Goal: Task Accomplishment & Management: Complete application form

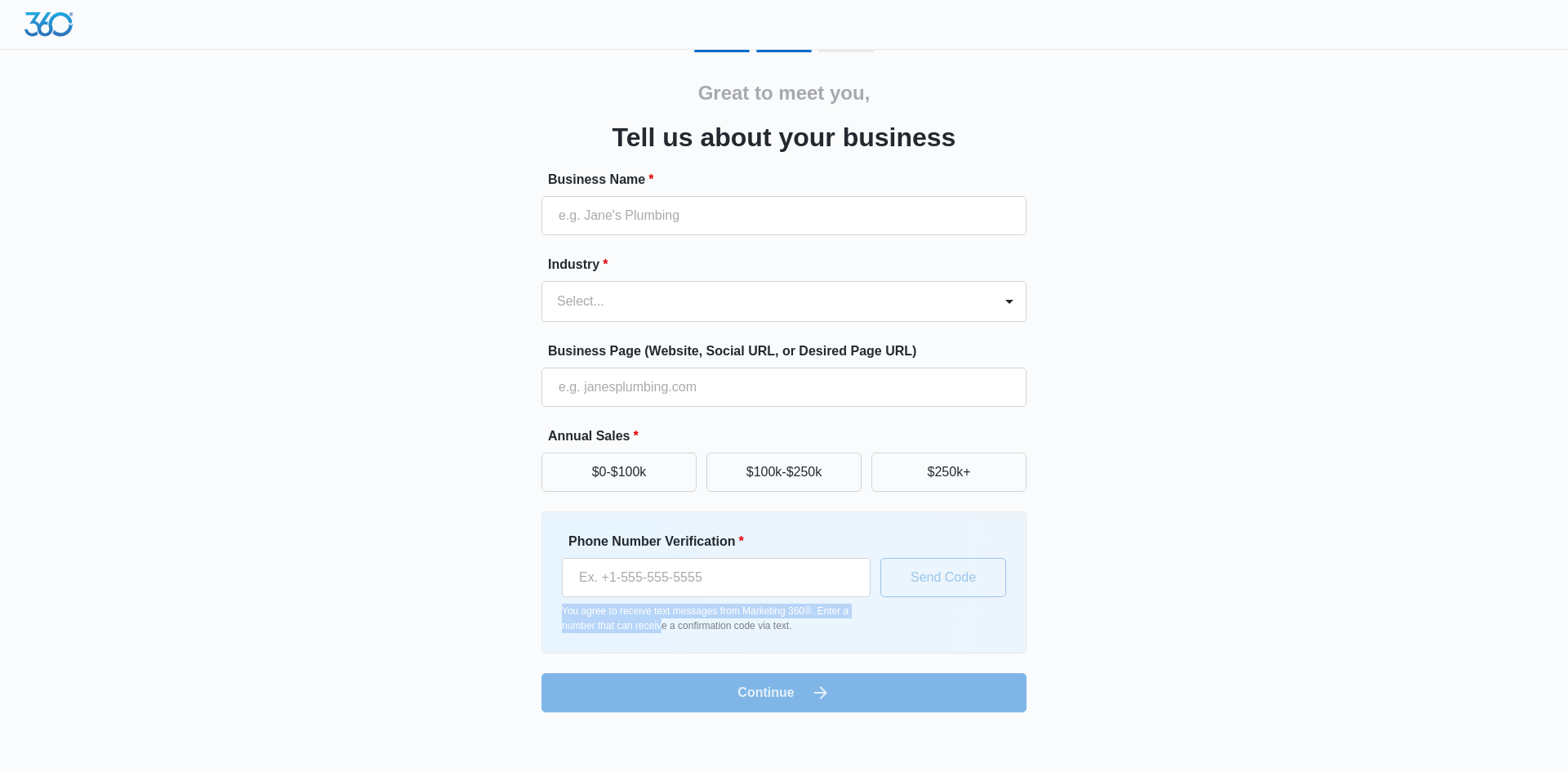
drag, startPoint x: 664, startPoint y: 619, endPoint x: 497, endPoint y: 599, distance: 168.2
click at [497, 599] on div "Great to meet you, Tell us about your business Business Name * Industry * Selec…" at bounding box center [784, 381] width 980 height 662
click at [463, 586] on div "Great to meet you, Tell us about your business Business Name * Industry * Selec…" at bounding box center [784, 381] width 980 height 662
click at [793, 49] on div at bounding box center [784, 25] width 1568 height 50
click at [845, 66] on div "Great to meet you, Tell us about your business Business Name * Industry * Selec…" at bounding box center [784, 381] width 980 height 662
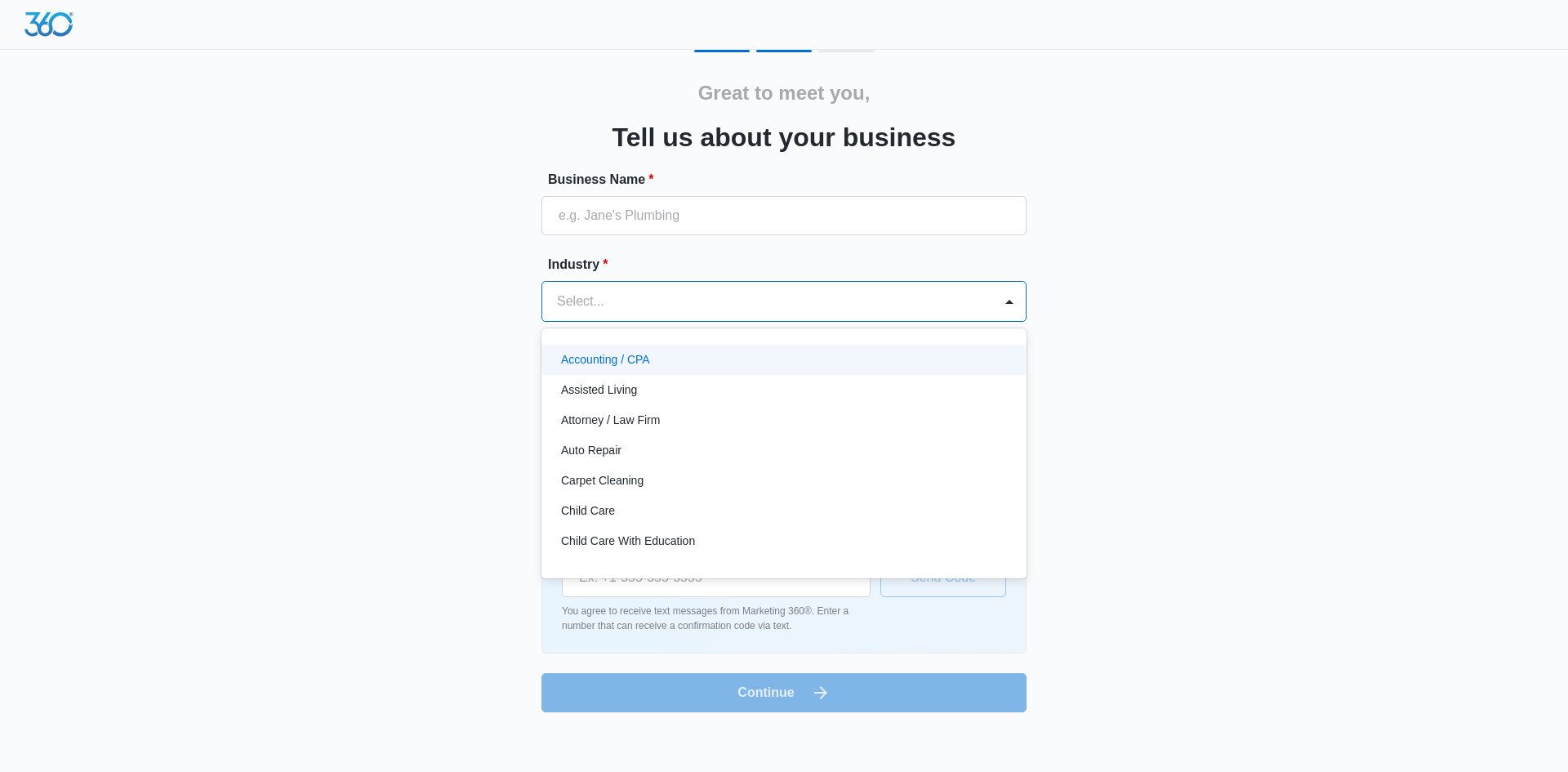
click at [882, 307] on div at bounding box center [764, 301] width 415 height 23
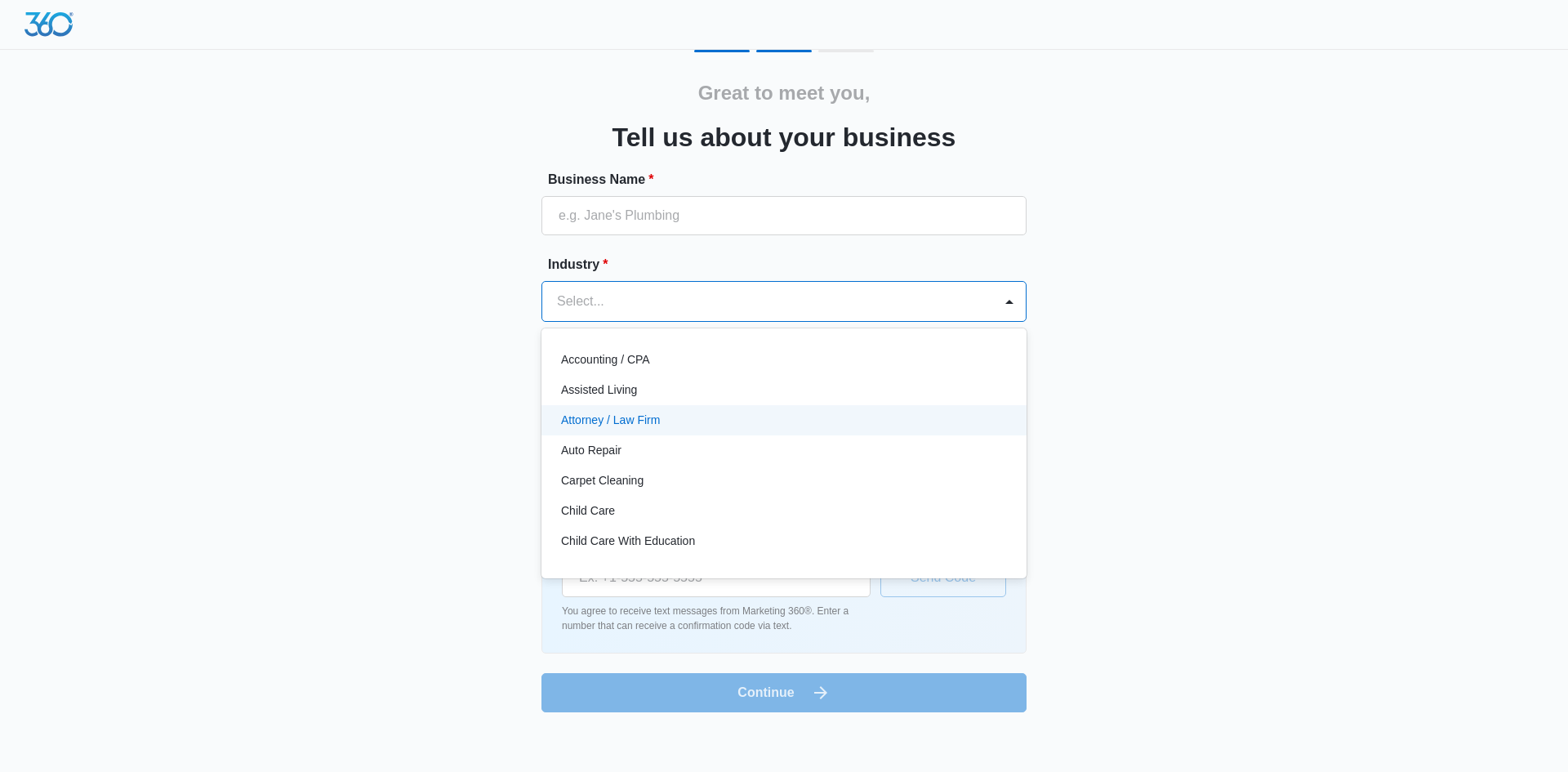
click at [766, 408] on div "Attorney / Law Firm" at bounding box center [784, 420] width 486 height 30
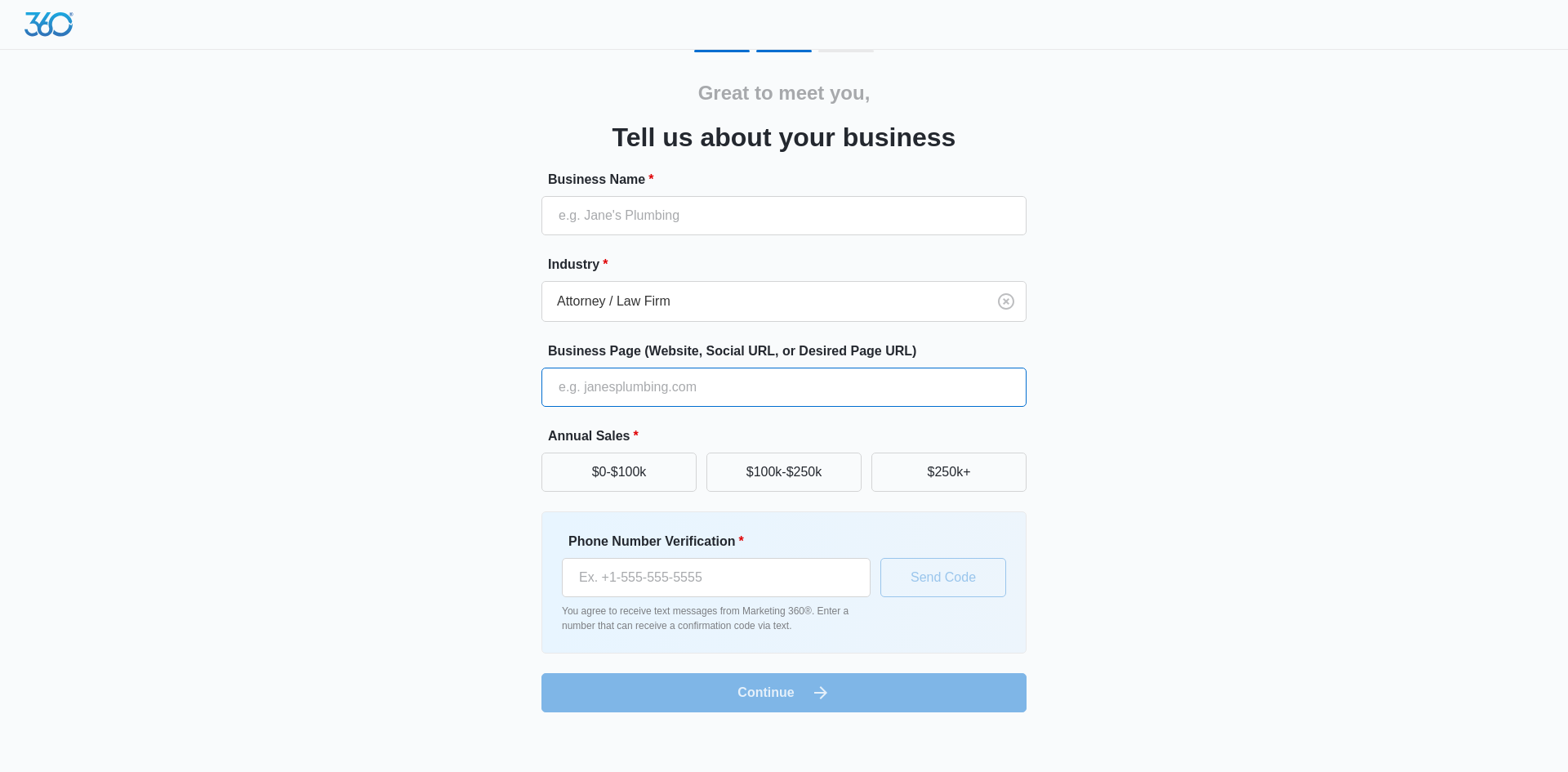
click at [776, 390] on input "Business Page (Website, Social URL, or Desired Page URL)" at bounding box center [784, 387] width 486 height 39
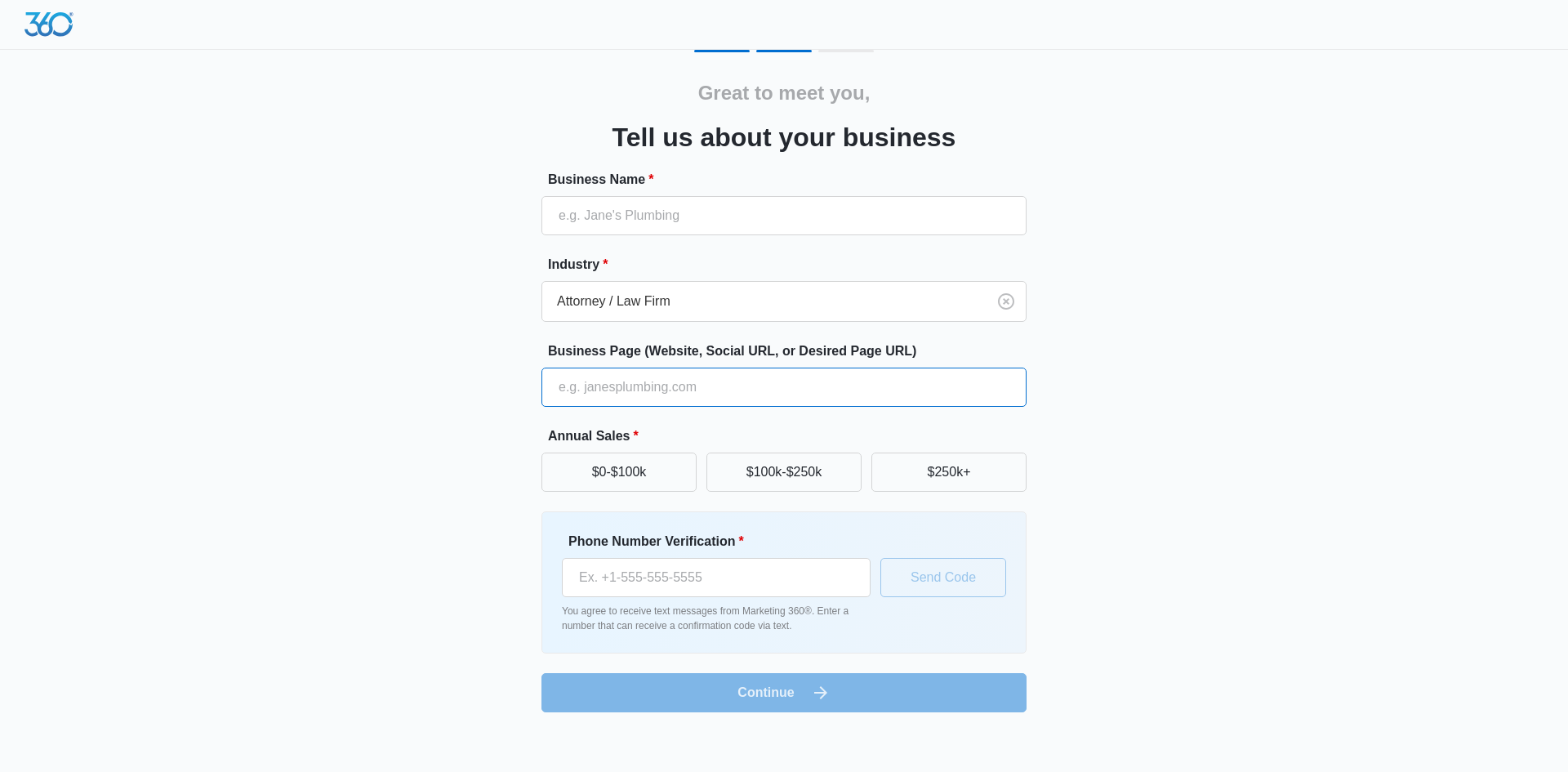
click at [776, 390] on input "Business Page (Website, Social URL, or Desired Page URL)" at bounding box center [784, 387] width 486 height 39
